Goal: Transaction & Acquisition: Purchase product/service

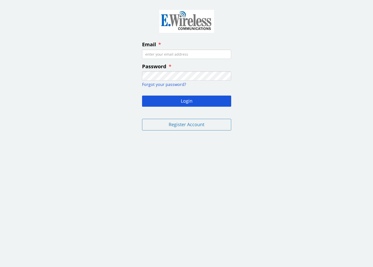
type input "[EMAIL_ADDRESS][DOMAIN_NAME]"
click at [186, 101] on button "Login" at bounding box center [186, 101] width 89 height 11
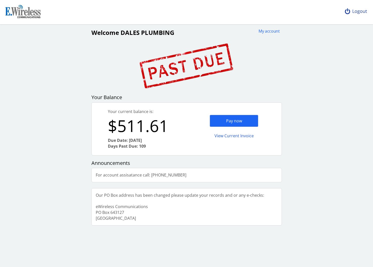
click at [357, 11] on div "Logout" at bounding box center [356, 11] width 30 height 23
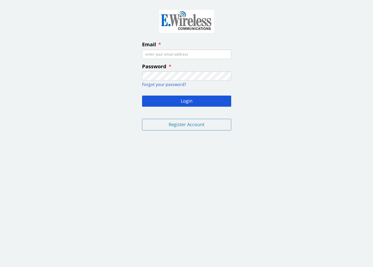
type input "[EMAIL_ADDRESS][DOMAIN_NAME]"
click at [186, 101] on button "Login" at bounding box center [186, 101] width 89 height 11
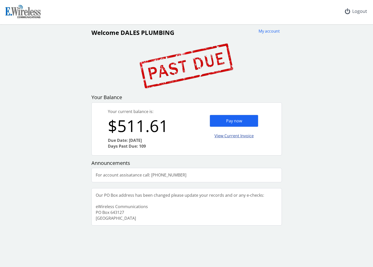
click at [238, 135] on div "View Current Invoice" at bounding box center [234, 136] width 49 height 12
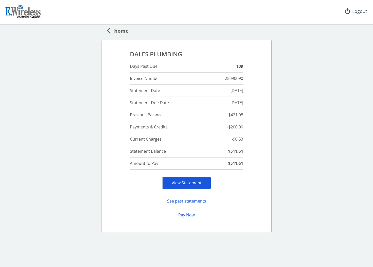
click at [181, 182] on link "View Statement" at bounding box center [187, 183] width 30 height 6
click at [189, 216] on button "Pay Now" at bounding box center [186, 215] width 49 height 10
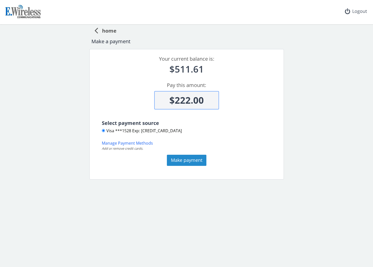
click at [184, 161] on button "Make payment" at bounding box center [187, 160] width 40 height 11
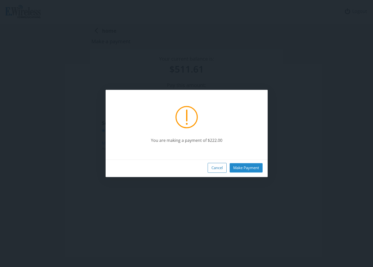
click at [247, 170] on button "Make Payment" at bounding box center [246, 167] width 33 height 9
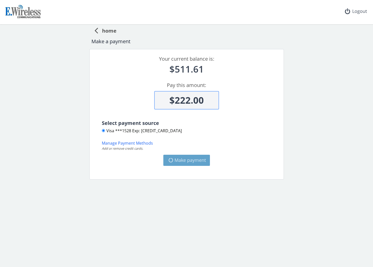
type input "$289.61"
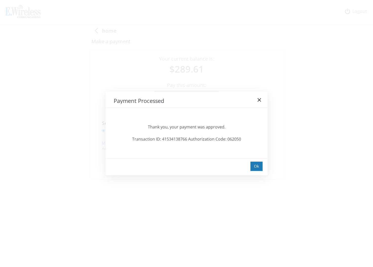
drag, startPoint x: 257, startPoint y: 167, endPoint x: 245, endPoint y: 178, distance: 15.6
click at [257, 167] on div "Ok" at bounding box center [256, 166] width 12 height 9
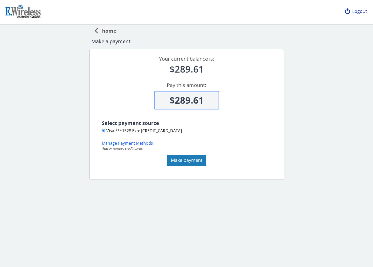
click at [361, 11] on div "Logout" at bounding box center [356, 11] width 30 height 23
